Goal: Register for event/course

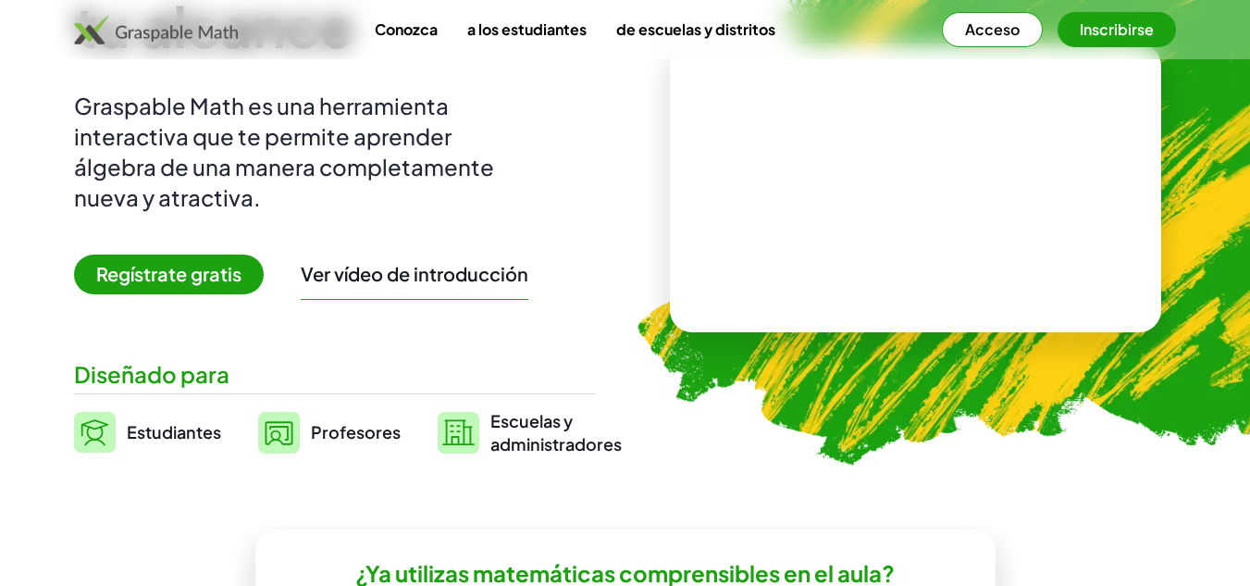
scroll to position [185, 0]
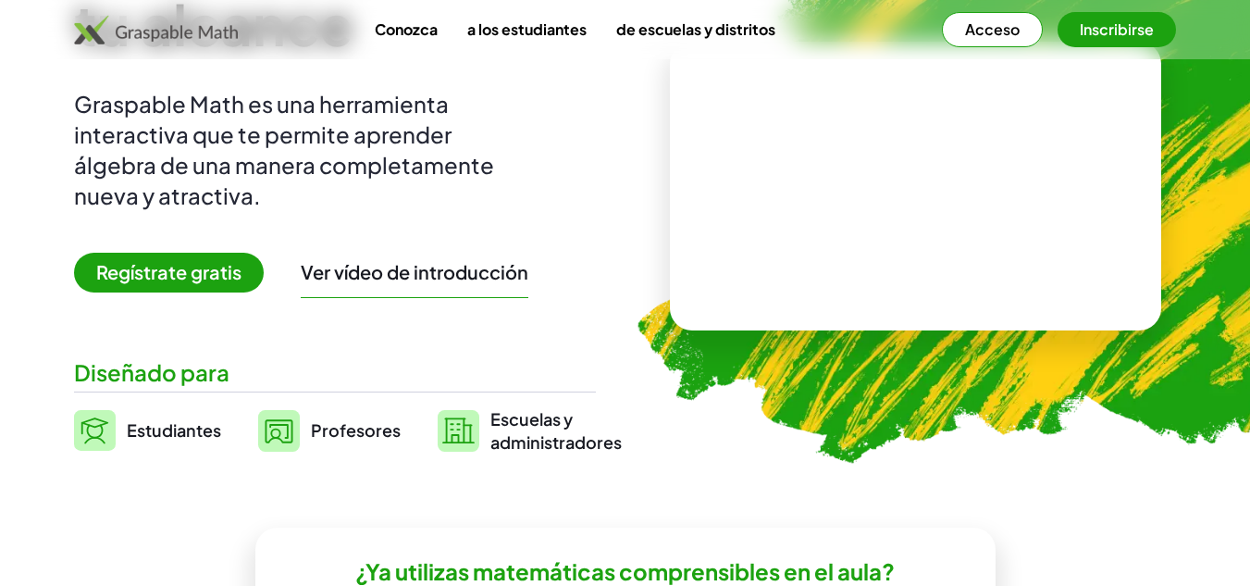
click at [152, 419] on font "Estudiantes" at bounding box center [174, 429] width 94 height 21
drag, startPoint x: 167, startPoint y: 236, endPoint x: 167, endPoint y: 247, distance: 11.1
click at [167, 237] on div "Las matemáticas a tu alcance Graspable Math es una herramienta interactiva que …" at bounding box center [335, 186] width 522 height 535
click at [171, 275] on font "Regístrate gratis" at bounding box center [168, 271] width 145 height 23
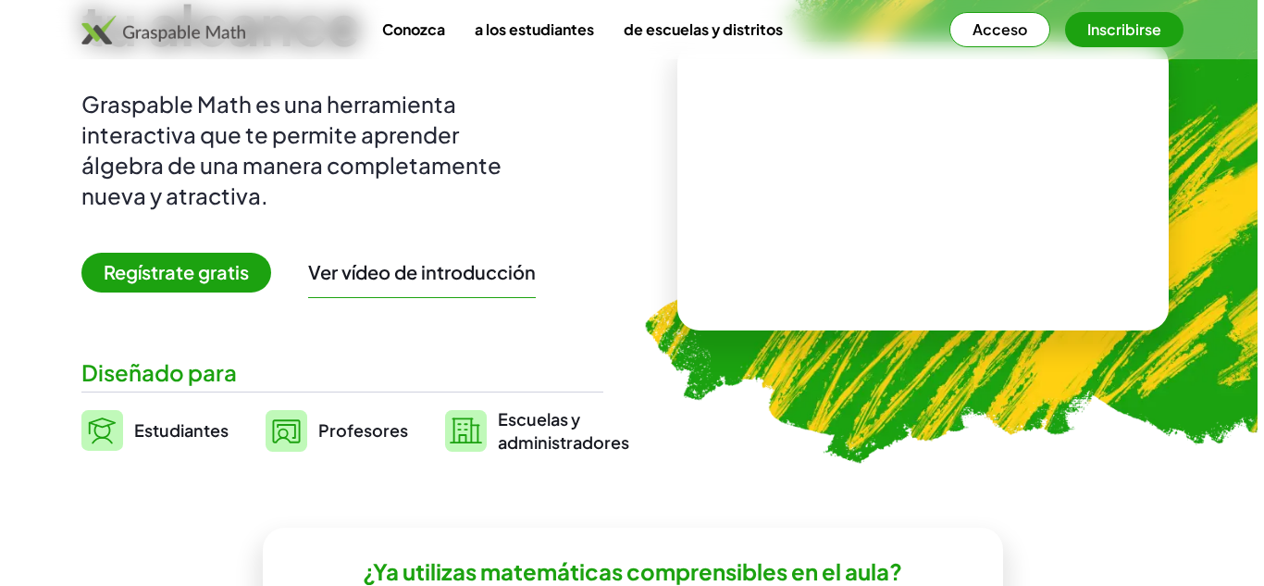
scroll to position [0, 0]
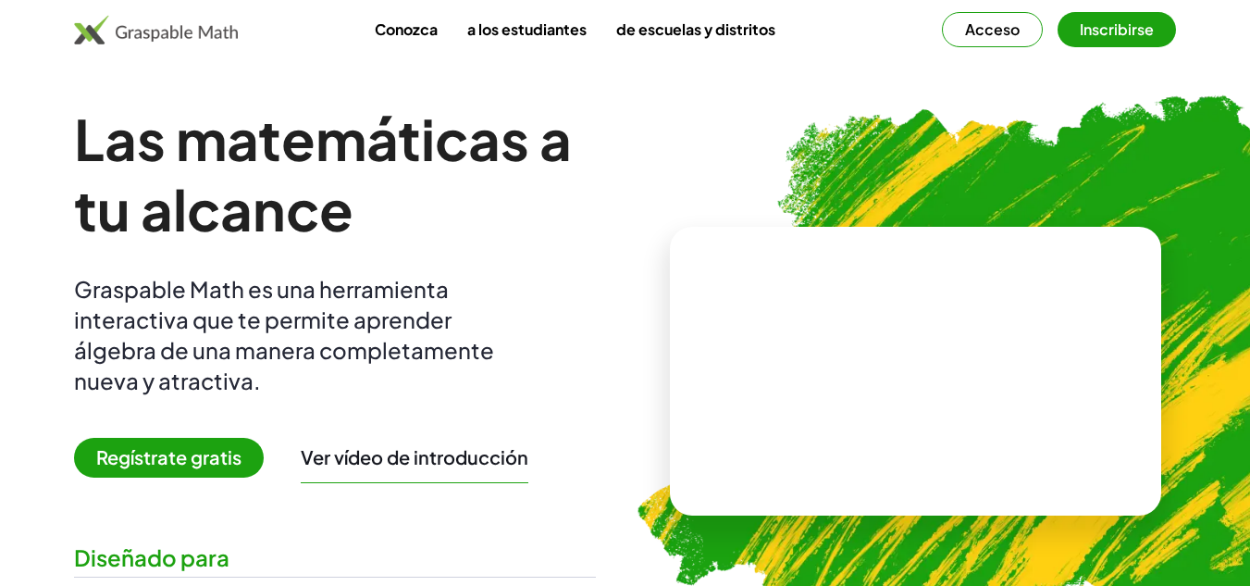
click at [1088, 1] on div "Conozca a los estudiantes de escuelas y distritos Acceso Inscribirse" at bounding box center [625, 29] width 1250 height 59
click at [1112, 26] on font "Inscribirse" at bounding box center [1117, 28] width 74 height 19
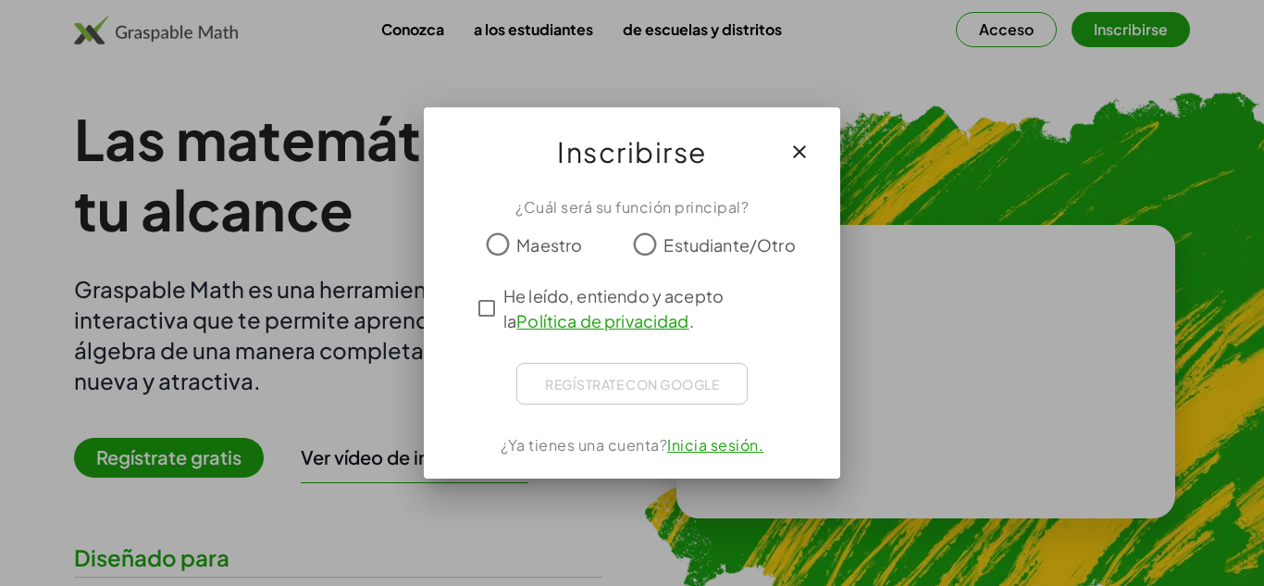
click at [478, 233] on div "Maestro Estudiante/Otro" at bounding box center [632, 244] width 372 height 37
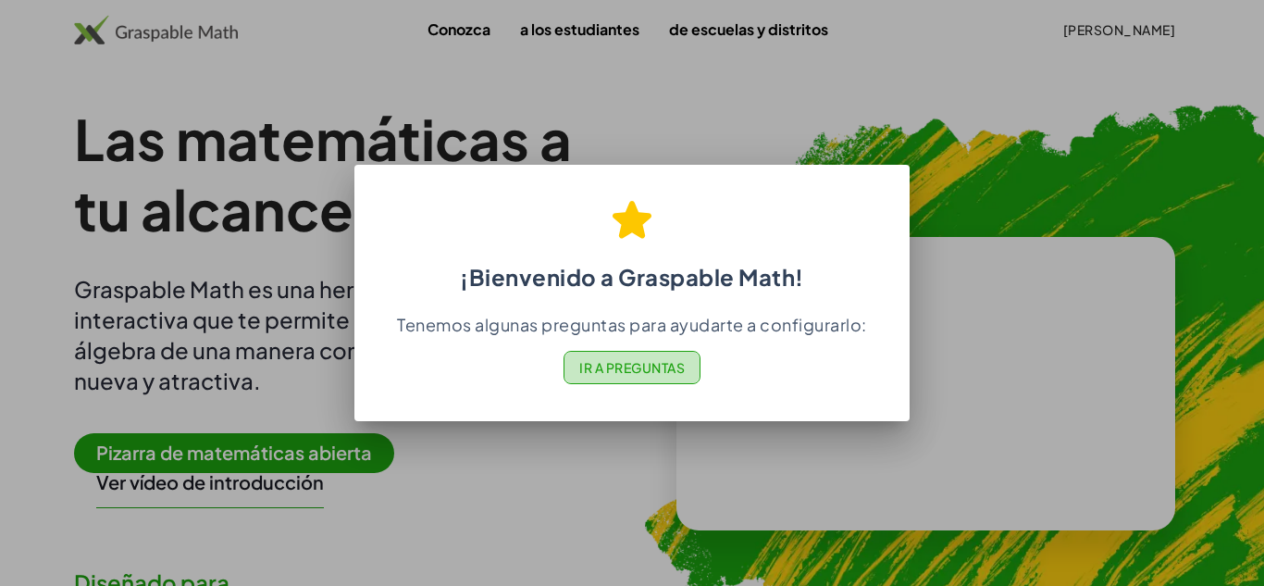
click at [644, 370] on font "Ir a Preguntas" at bounding box center [632, 367] width 106 height 17
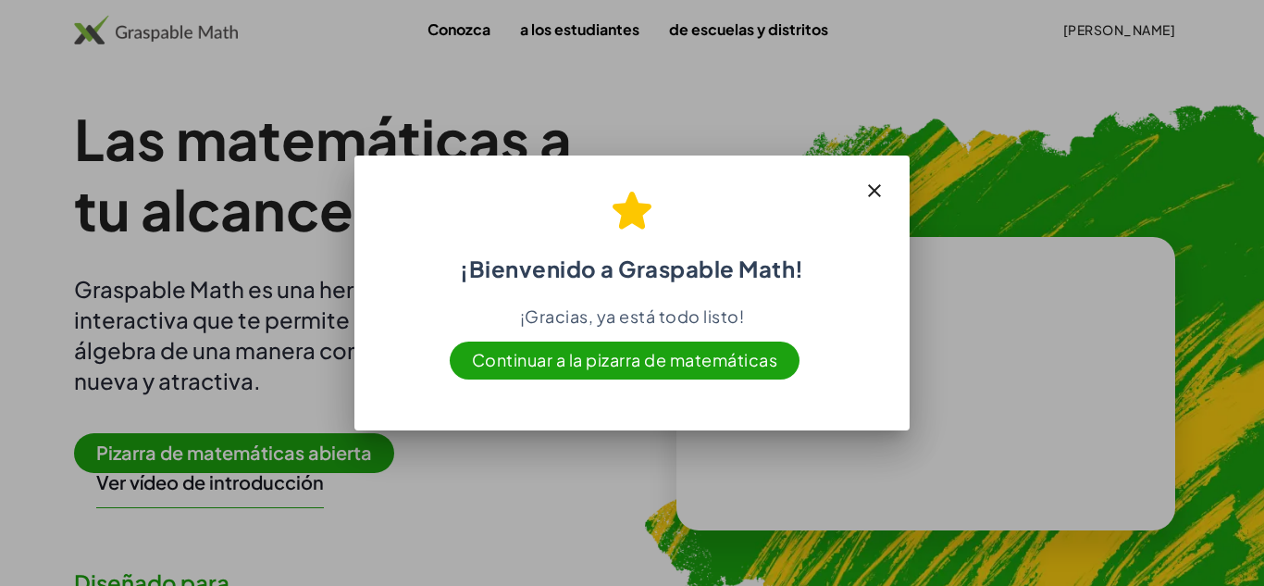
click at [636, 360] on font "Continuar a la pizarra de matemáticas" at bounding box center [625, 359] width 306 height 21
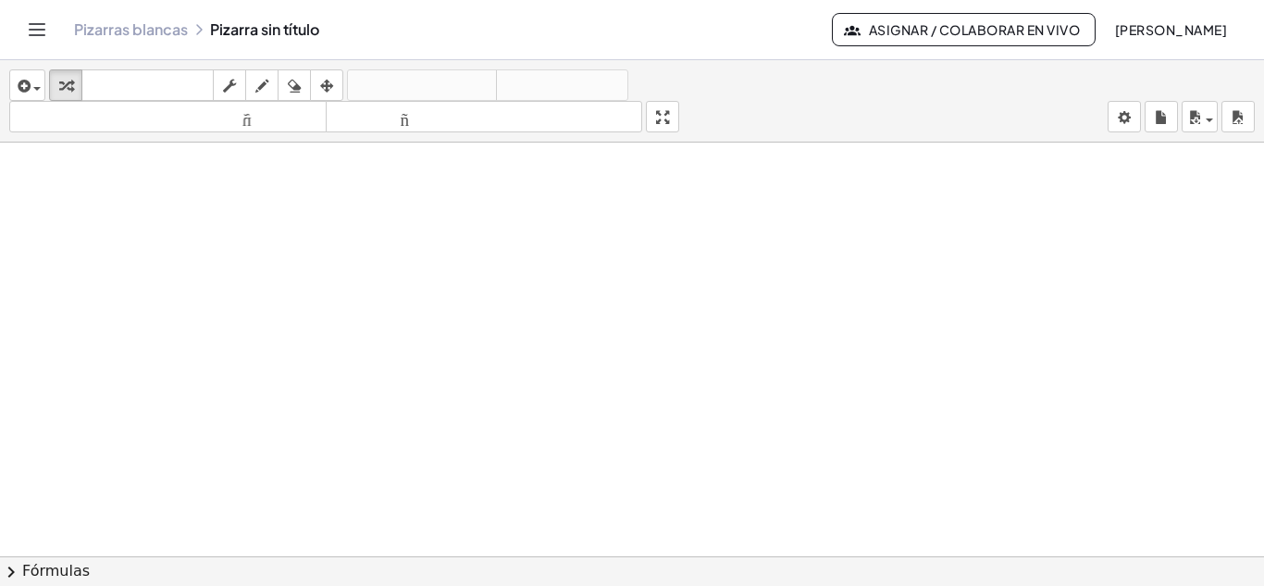
scroll to position [11, 0]
click at [268, 90] on icon "button" at bounding box center [261, 86] width 13 height 22
drag, startPoint x: 281, startPoint y: 299, endPoint x: 316, endPoint y: 373, distance: 81.6
click at [316, 374] on div at bounding box center [632, 544] width 1264 height 827
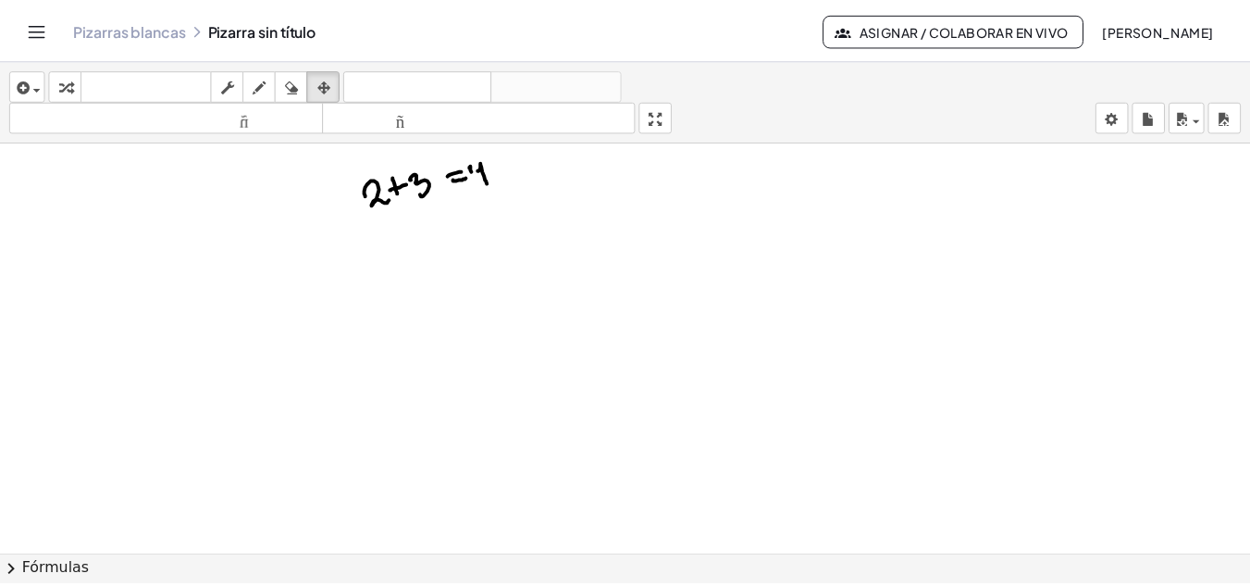
scroll to position [0, 0]
